Goal: Obtain resource: Download file/media

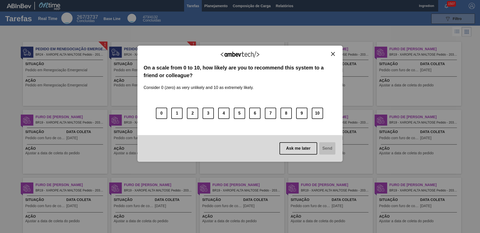
click at [333, 54] on img "Close" at bounding box center [333, 54] width 4 height 4
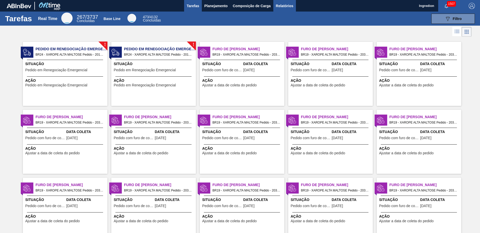
click at [284, 6] on span "Relatórios" at bounding box center [284, 6] width 17 height 6
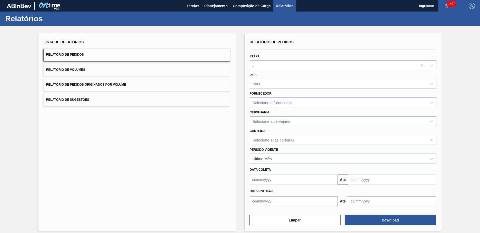
type input "Aguardando Faturamento"
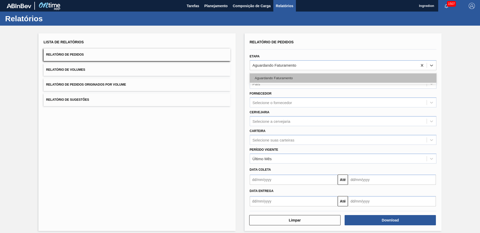
click at [342, 78] on div "Aguardando Faturamento" at bounding box center [343, 77] width 187 height 9
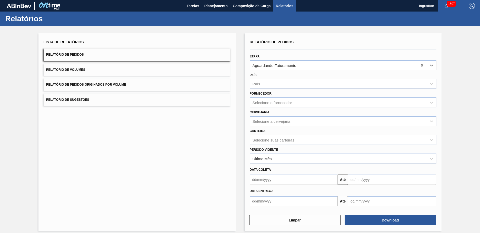
type input "Xarope"
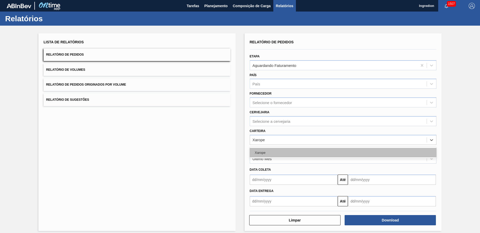
click at [342, 153] on div "Xarope" at bounding box center [343, 152] width 187 height 9
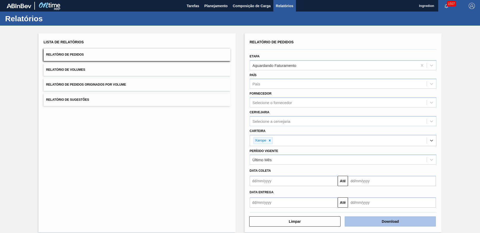
click at [390, 222] on button "Download" at bounding box center [390, 222] width 91 height 10
